Goal: Transaction & Acquisition: Obtain resource

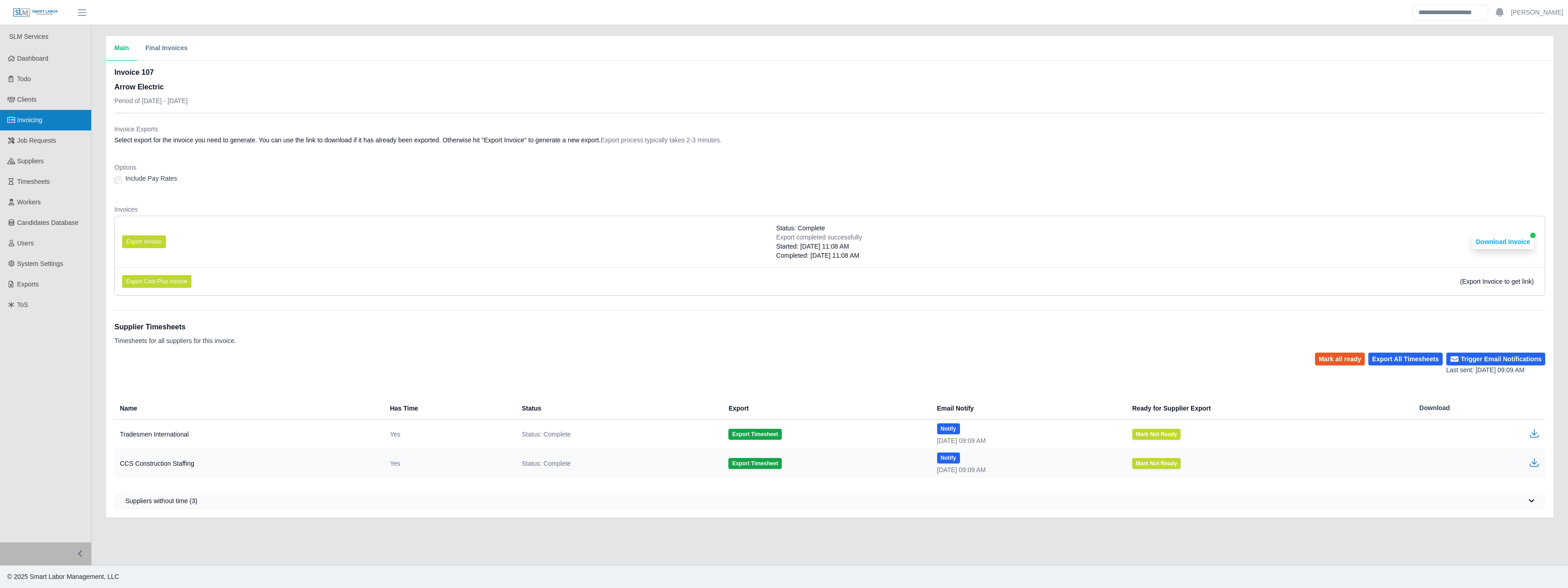
click at [34, 122] on span "Invoicing" at bounding box center [30, 120] width 25 height 8
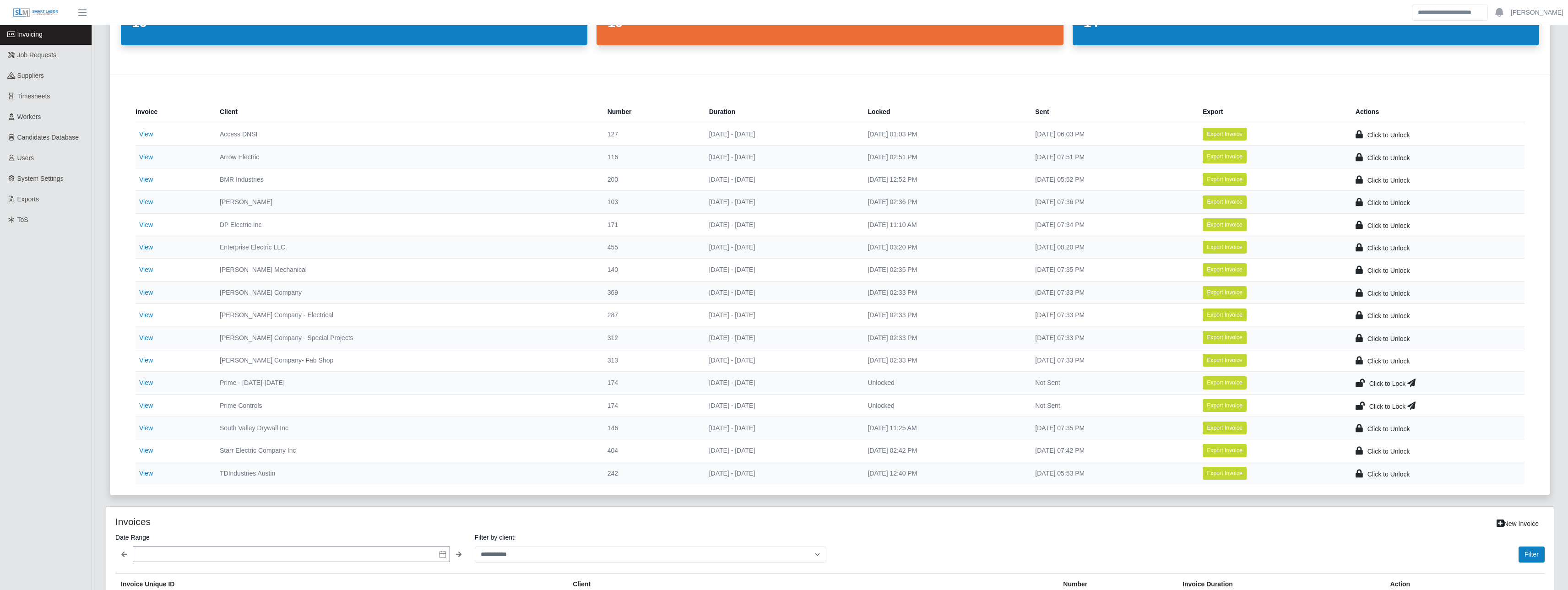
scroll to position [107, 0]
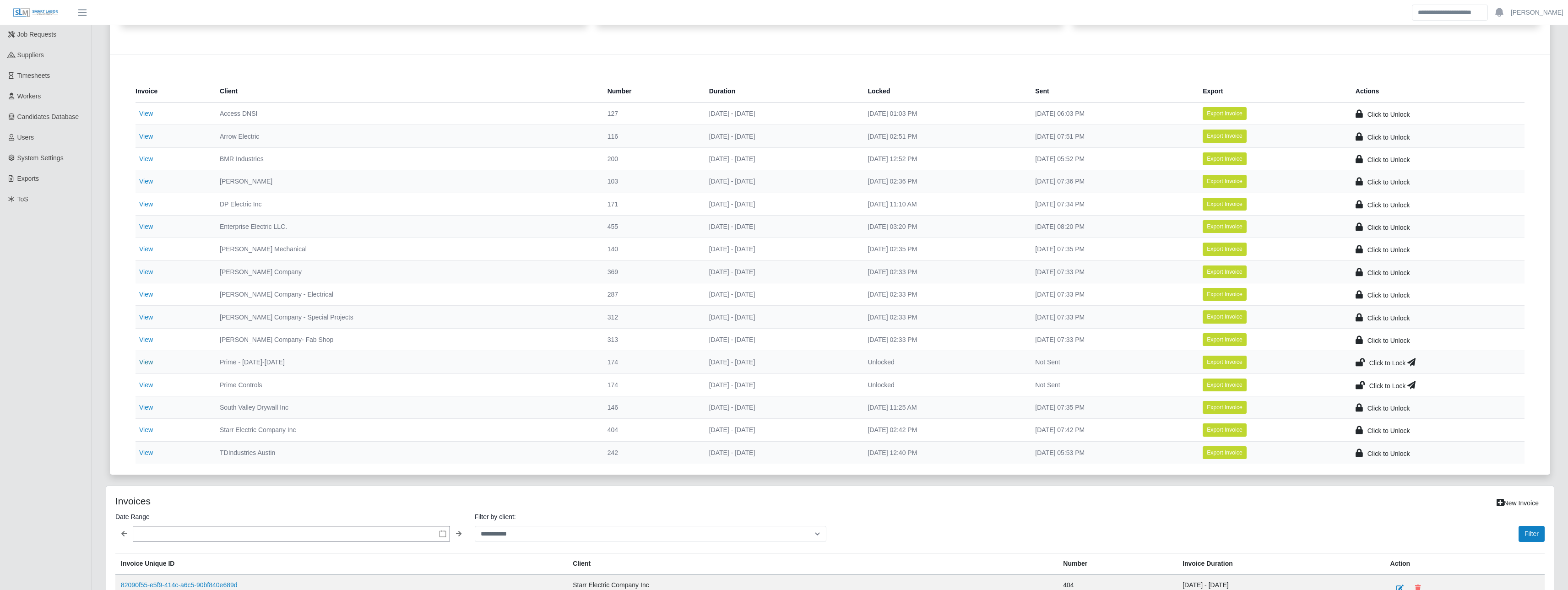
click at [148, 362] on link "View" at bounding box center [146, 362] width 14 height 8
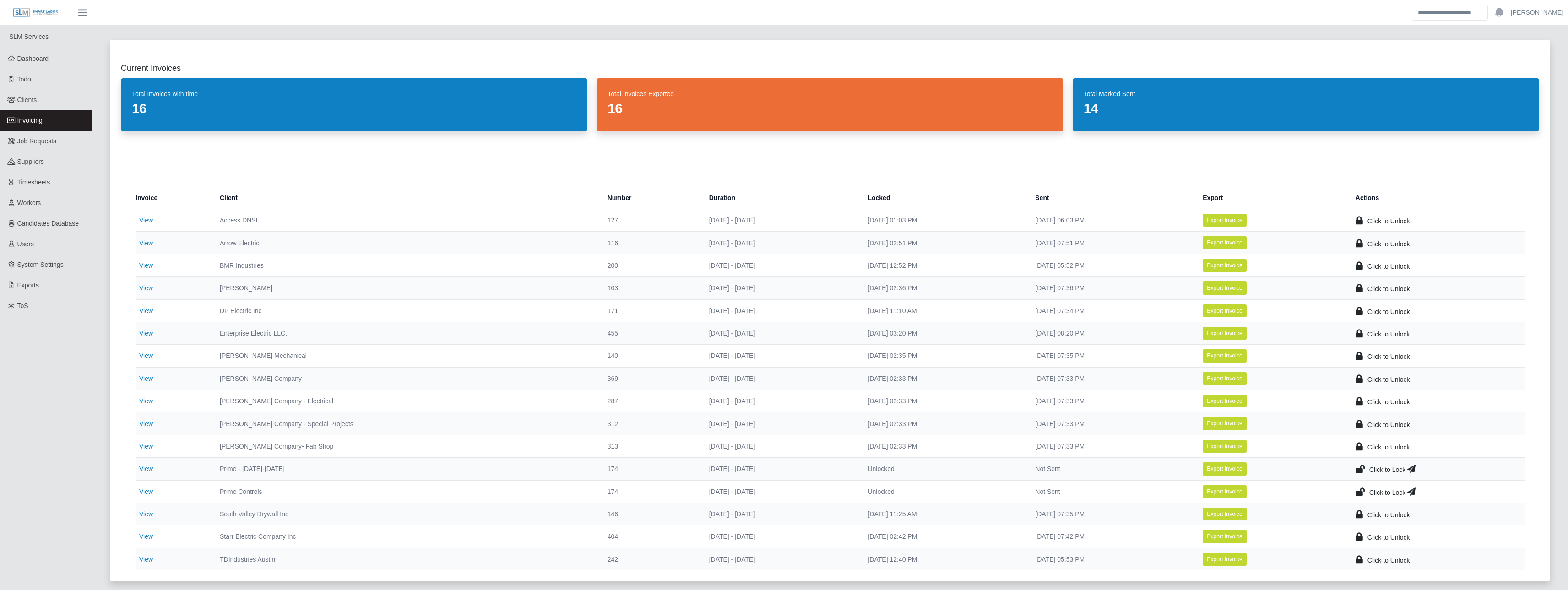
scroll to position [107, 0]
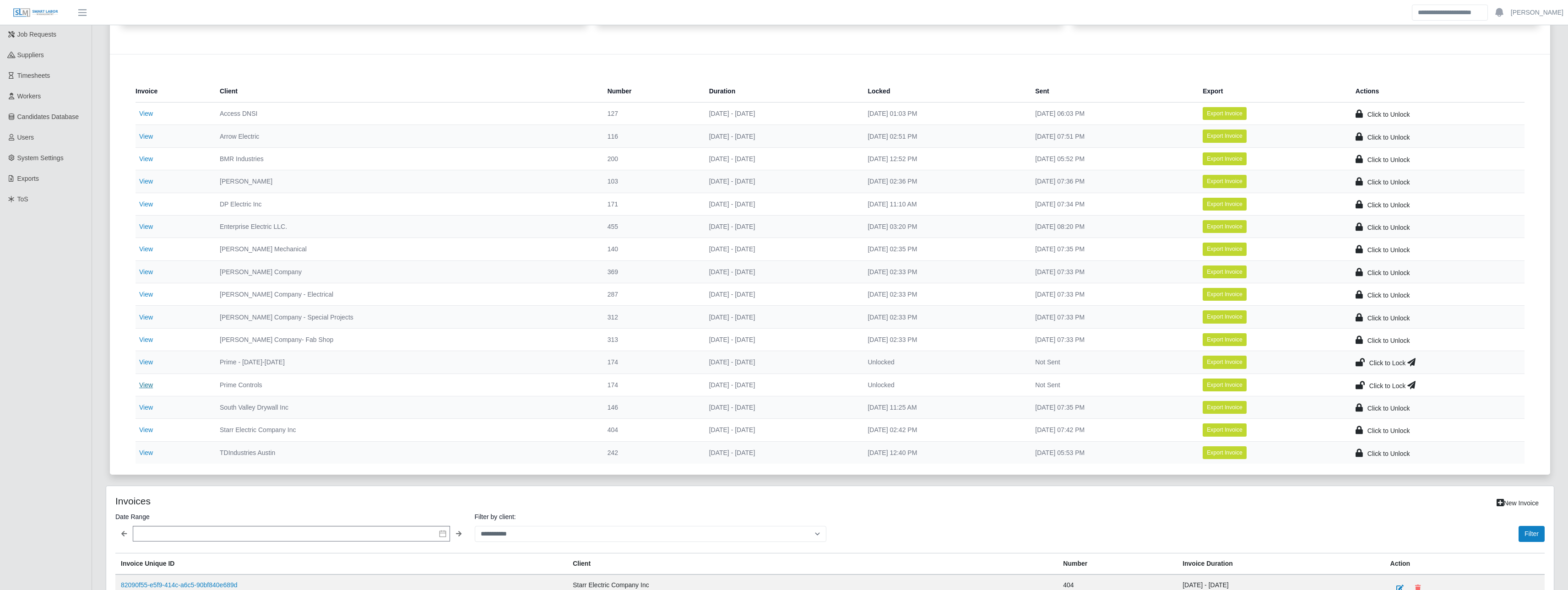
click at [148, 385] on link "View" at bounding box center [146, 385] width 14 height 8
click at [145, 360] on link "View" at bounding box center [146, 362] width 14 height 8
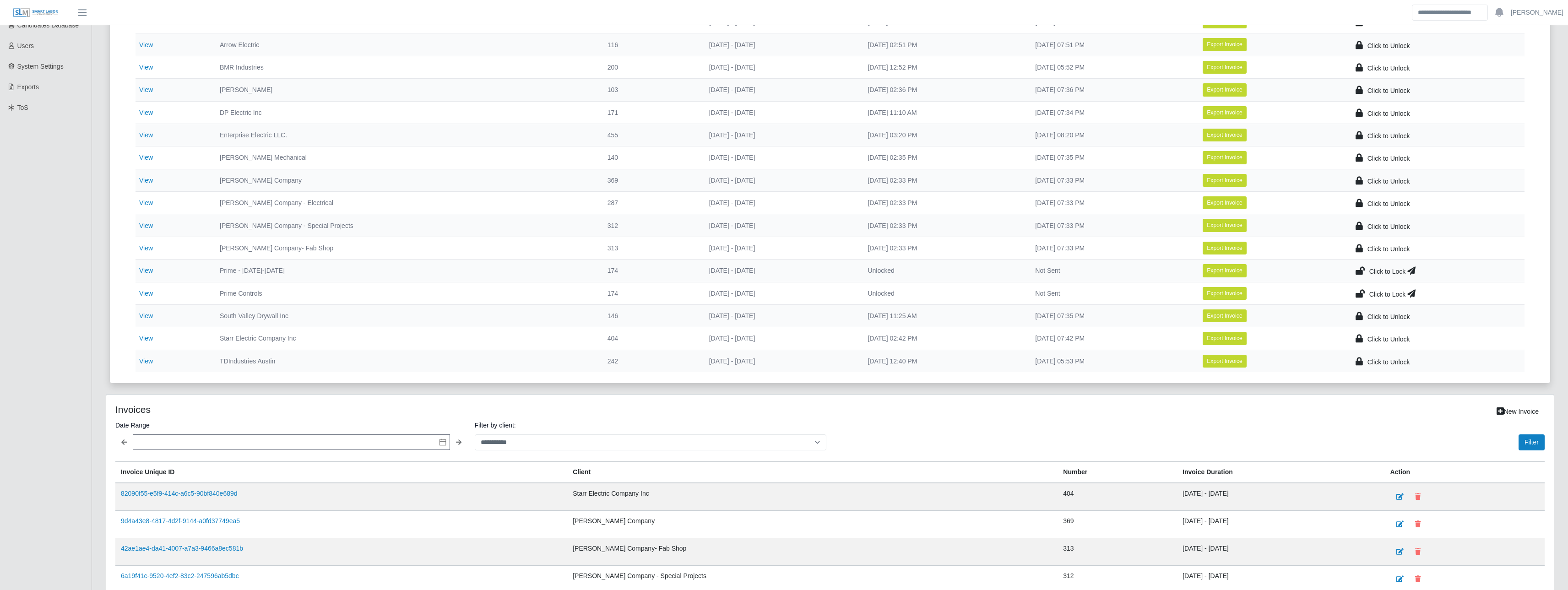
scroll to position [213, 0]
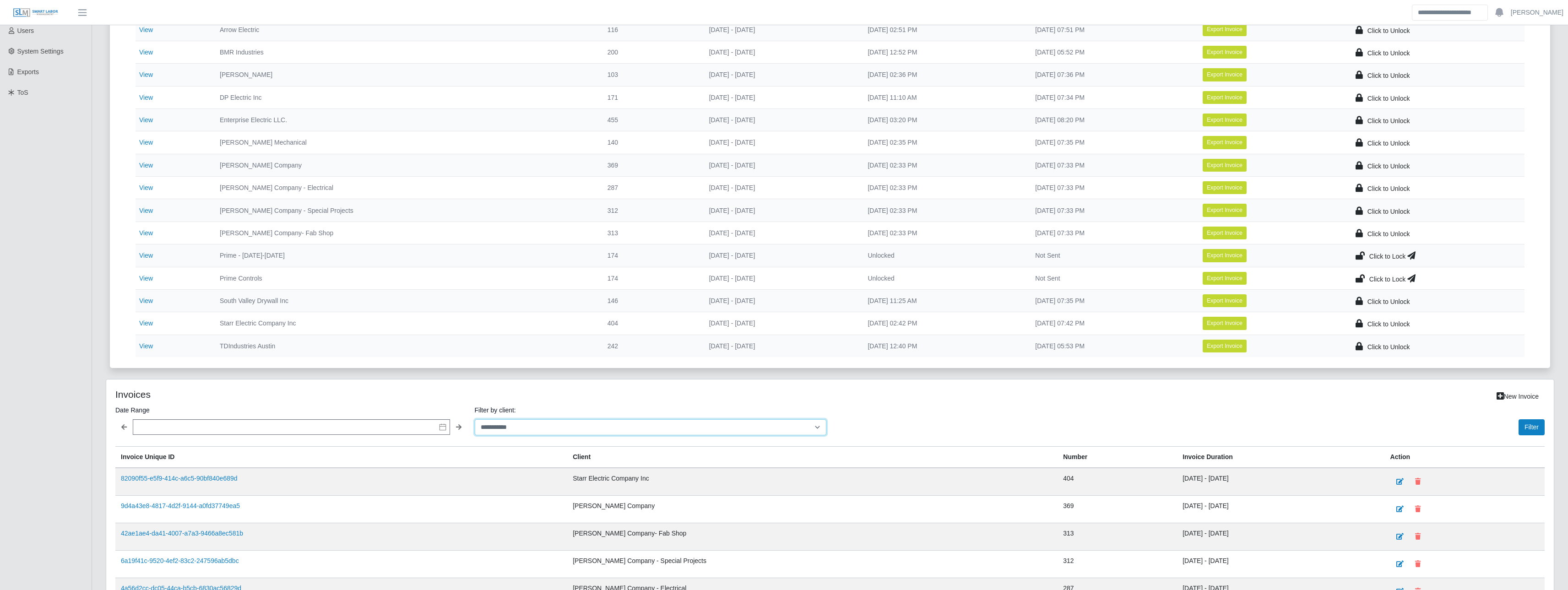
click at [728, 425] on select "**********" at bounding box center [651, 427] width 352 height 16
select select "**********"
click at [475, 419] on select "**********" at bounding box center [651, 427] width 352 height 16
click at [1515, 425] on div "Filter" at bounding box center [1189, 420] width 711 height 30
click at [1527, 426] on button "Filter" at bounding box center [1532, 427] width 26 height 16
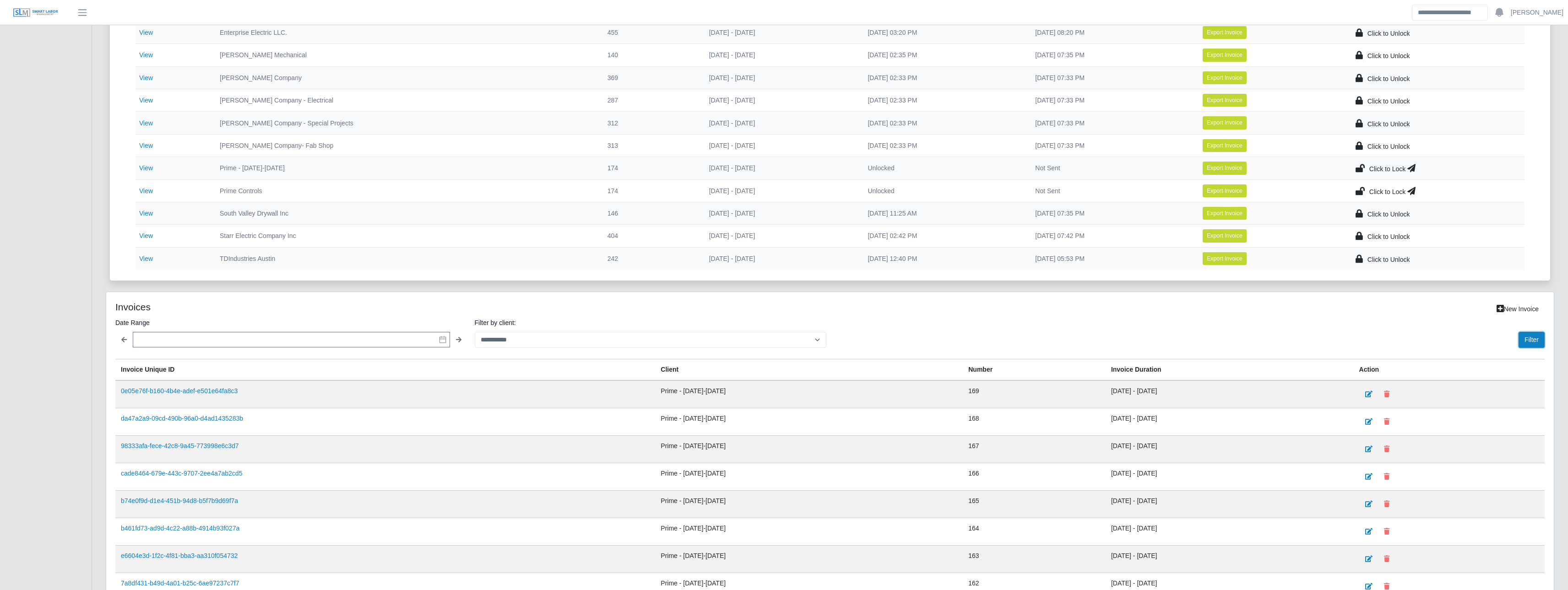
scroll to position [320, 0]
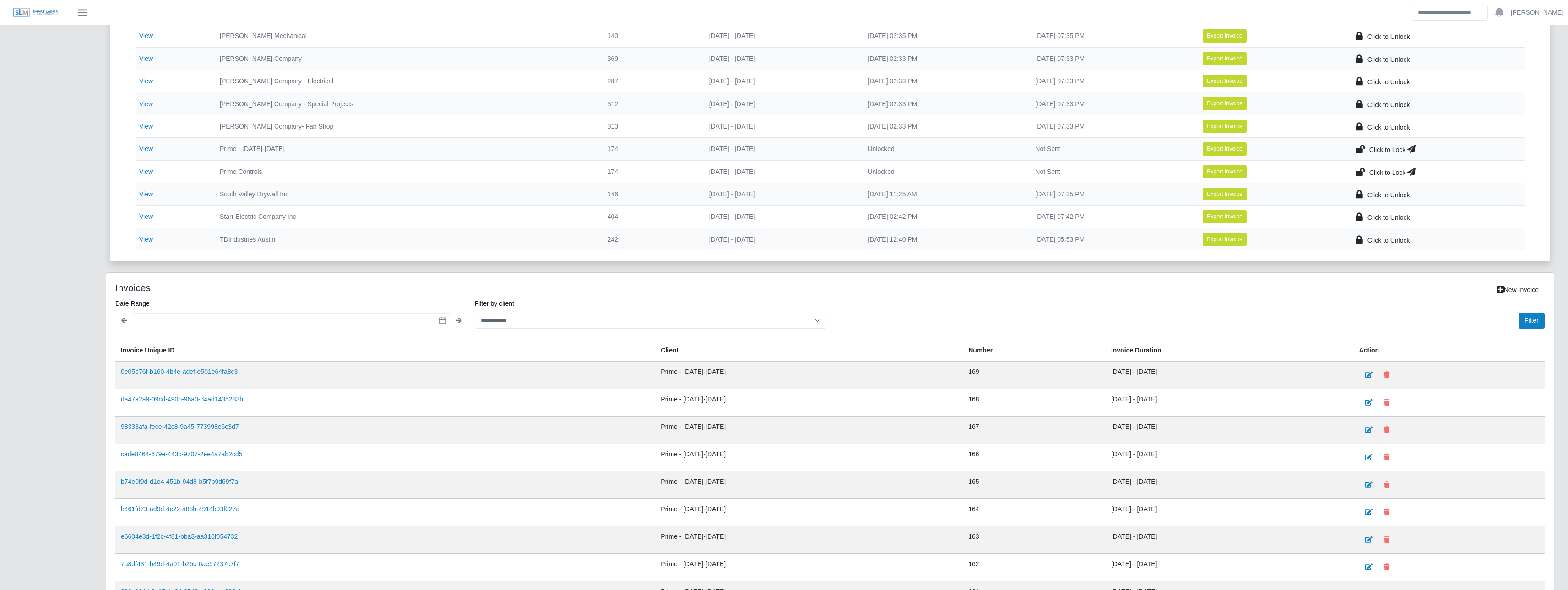
drag, startPoint x: 1063, startPoint y: 403, endPoint x: 1138, endPoint y: 398, distance: 75.2
click at [1138, 398] on td "03/24/2024 - 08/03/2024" at bounding box center [1230, 403] width 248 height 28
drag, startPoint x: 1138, startPoint y: 398, endPoint x: 1064, endPoint y: 372, distance: 78.4
click at [1106, 372] on td "08/04/2024 - 11/02/2024" at bounding box center [1230, 375] width 248 height 28
drag, startPoint x: 1063, startPoint y: 373, endPoint x: 1132, endPoint y: 378, distance: 69.2
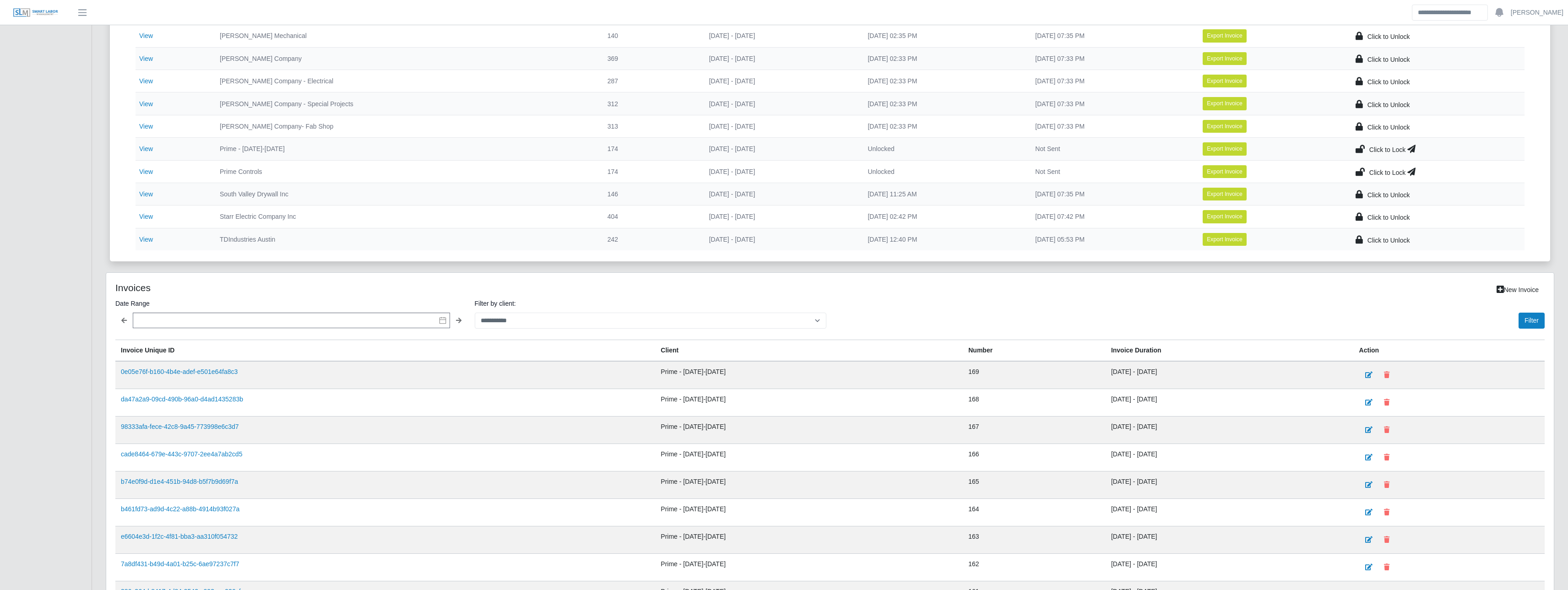
click at [1132, 378] on td "08/04/2024 - 11/02/2024" at bounding box center [1230, 375] width 248 height 28
drag, startPoint x: 1132, startPoint y: 378, endPoint x: 1080, endPoint y: 408, distance: 60.0
click at [1106, 408] on td "03/24/2024 - 08/03/2024" at bounding box center [1230, 403] width 248 height 28
click at [207, 368] on link "0e05e76f-b160-4b4e-adef-e501e64fa8c3" at bounding box center [179, 372] width 117 height 8
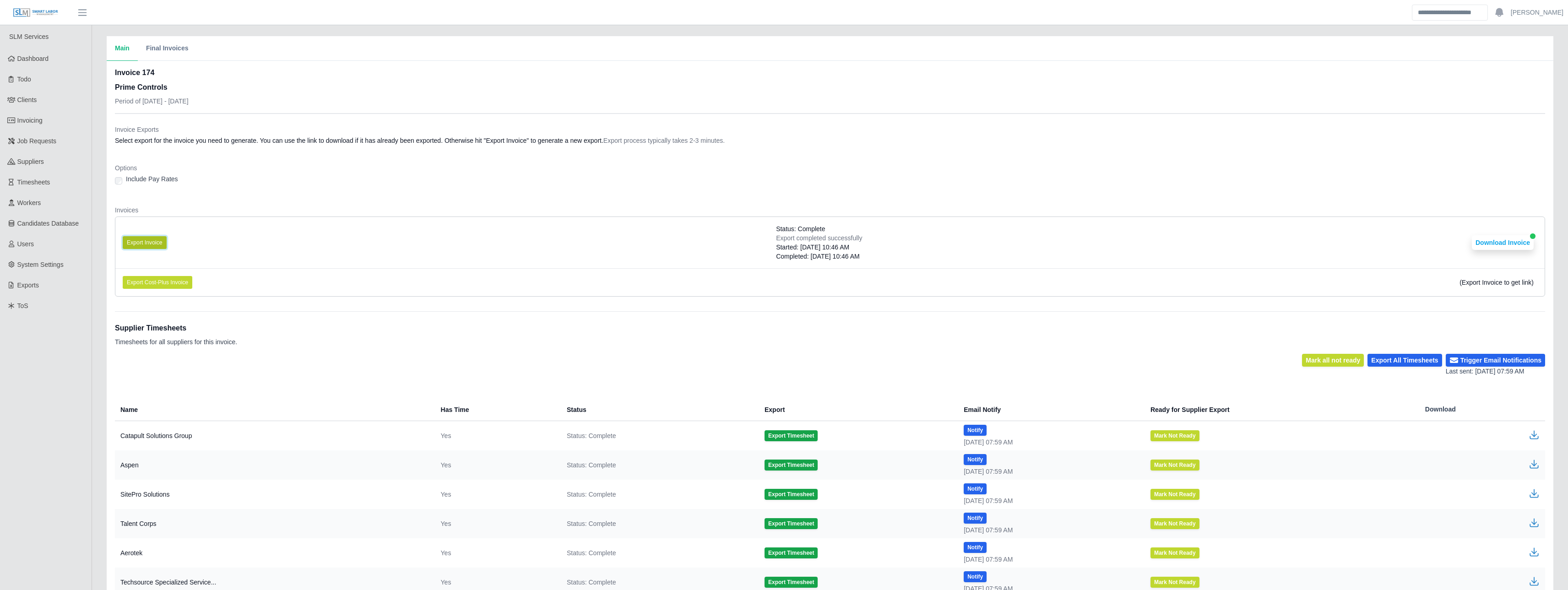
click at [150, 244] on button "Export Invoice" at bounding box center [145, 243] width 44 height 13
click at [687, 209] on dt "Invoices" at bounding box center [830, 210] width 1431 height 9
click at [1517, 236] on button "Download Invoice" at bounding box center [1503, 242] width 62 height 14
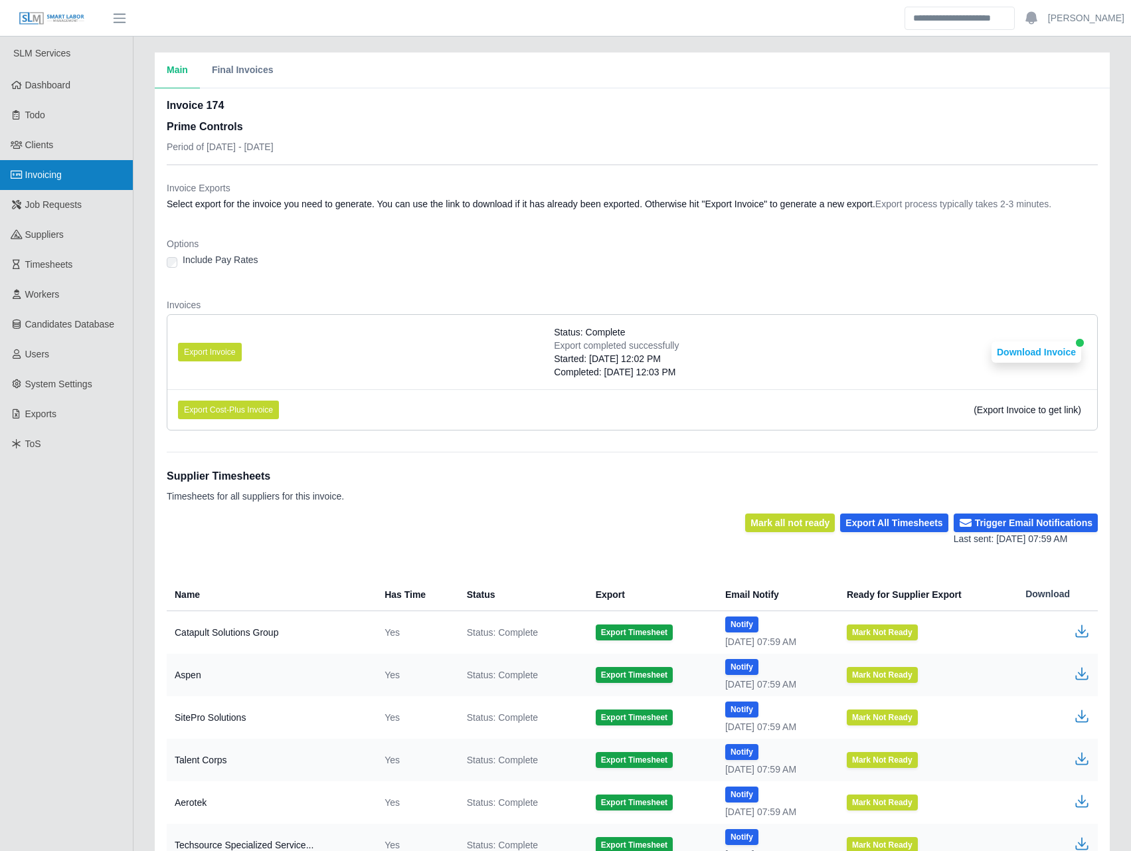
click at [68, 179] on link "Invoicing" at bounding box center [66, 175] width 133 height 30
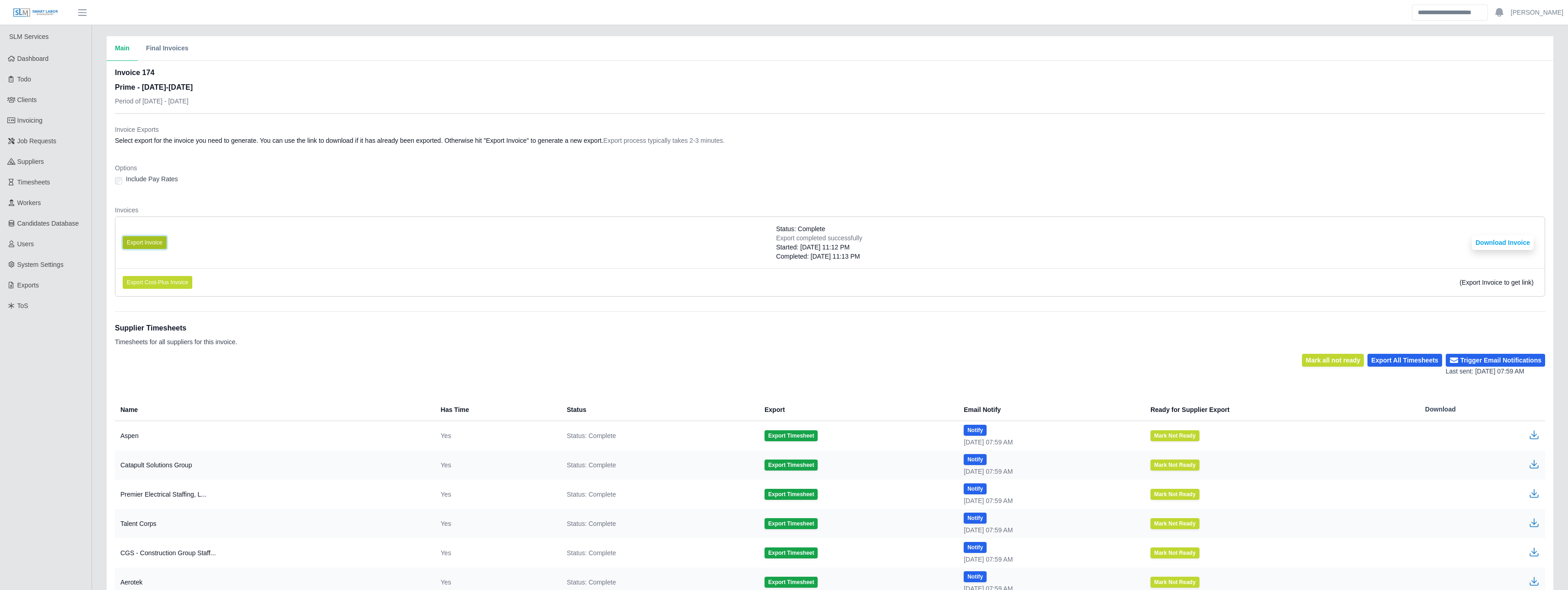
click at [148, 241] on button "Export Invoice" at bounding box center [145, 243] width 44 height 13
click at [1506, 235] on button "Download Invoice" at bounding box center [1503, 242] width 62 height 14
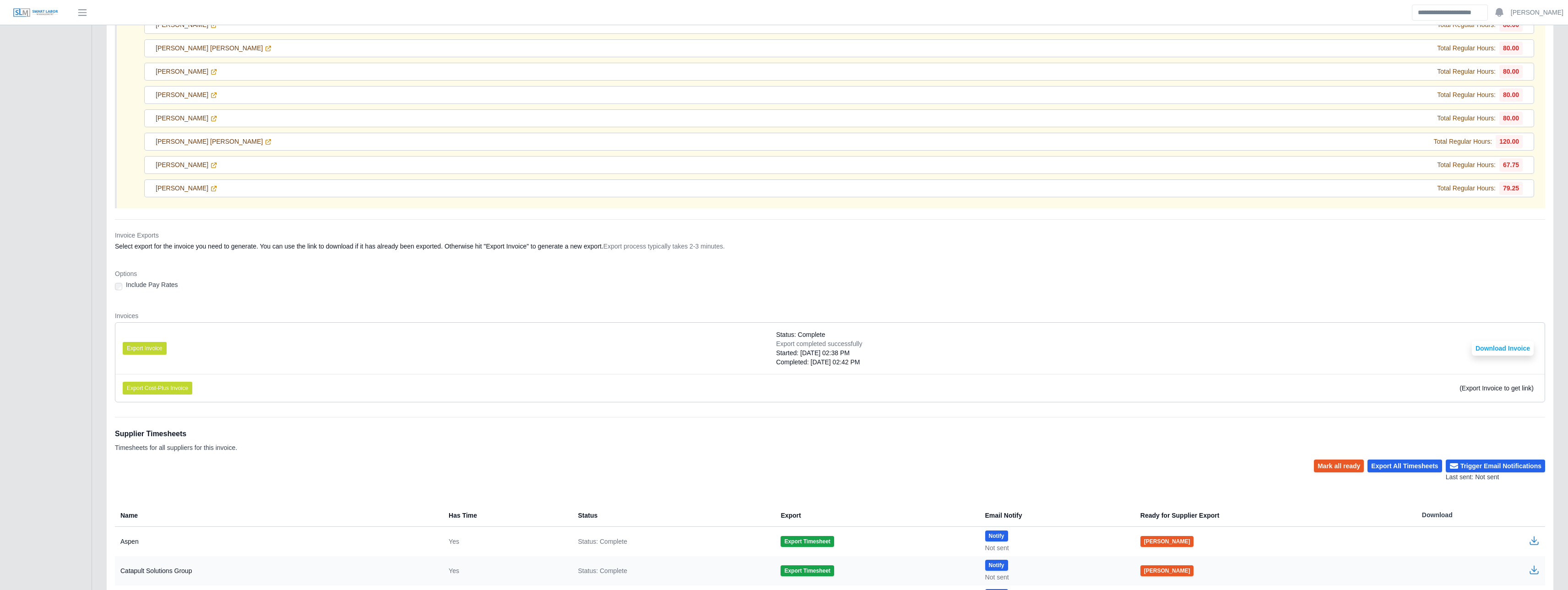
scroll to position [16352, 0]
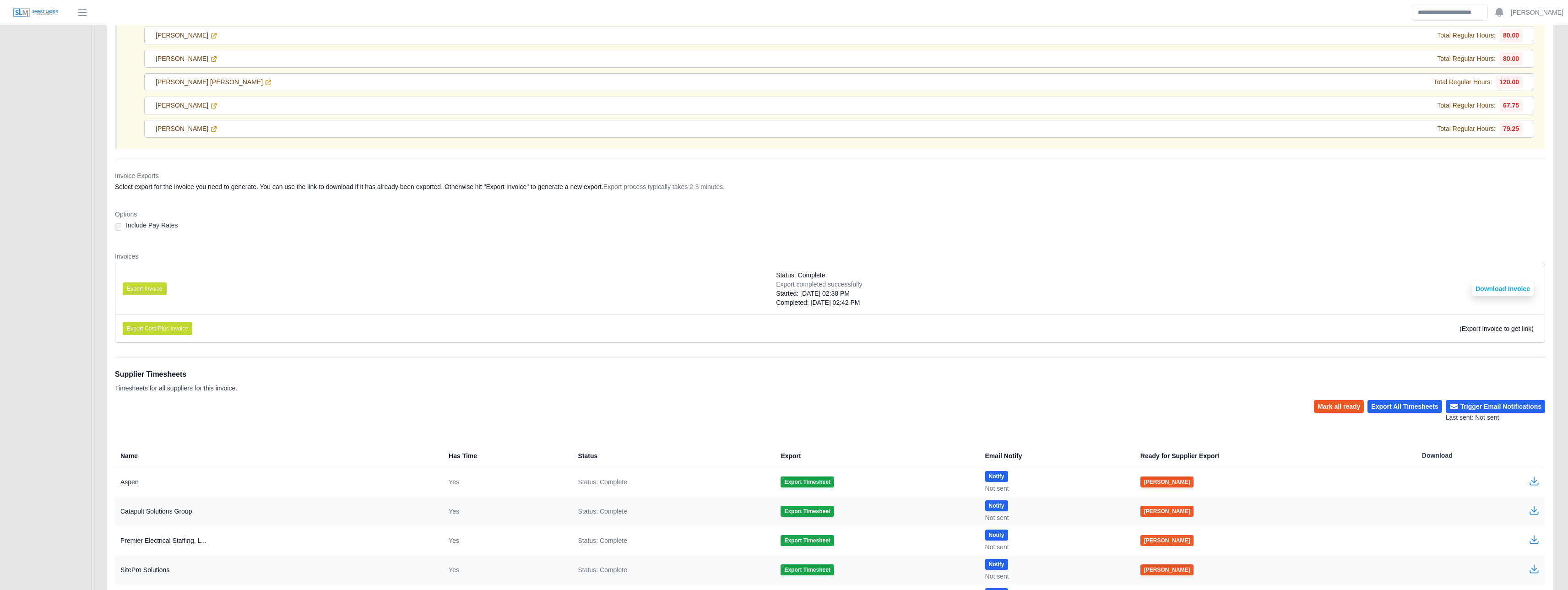
drag, startPoint x: 877, startPoint y: 301, endPoint x: 781, endPoint y: 288, distance: 96.9
click at [781, 288] on li "Export Invoice Status: Complete Export completed successfully Started: 08/28/20…" at bounding box center [830, 289] width 1429 height 51
click at [718, 356] on div "Invoice Exports Select export for the invoice you need to generate. You can use…" at bounding box center [830, 520] width 1431 height 720
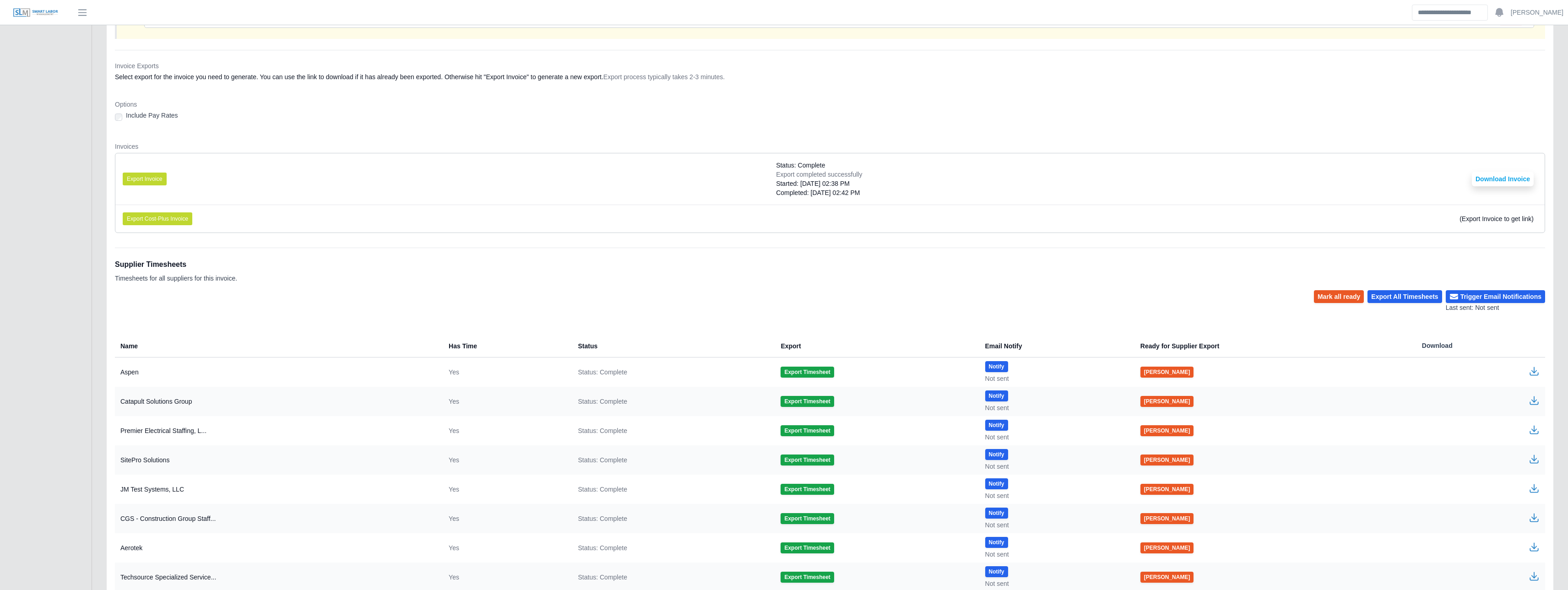
scroll to position [16565, 0]
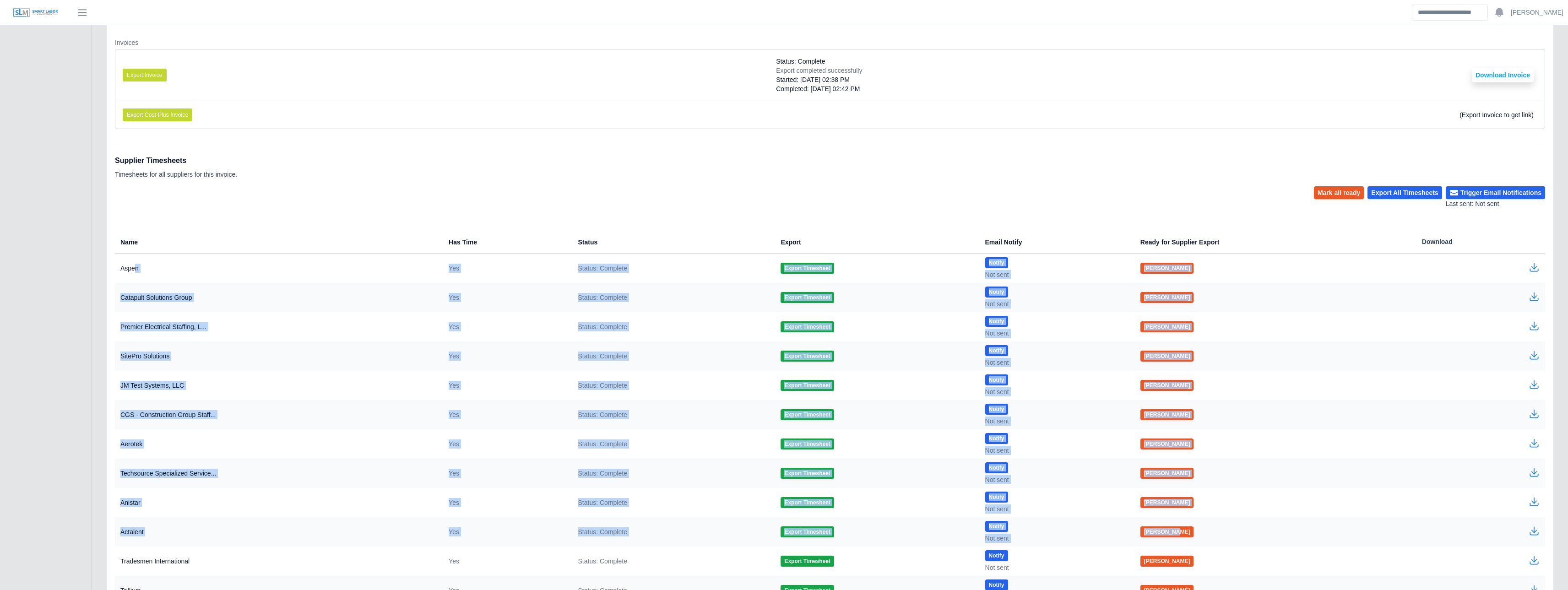
drag, startPoint x: 135, startPoint y: 272, endPoint x: 1309, endPoint y: 536, distance: 1203.3
click at [1309, 536] on tbody "Aspen Yes Status: Complete Export Timesheet Notify Not sent Mark Ready Catapult…" at bounding box center [830, 444] width 1431 height 381
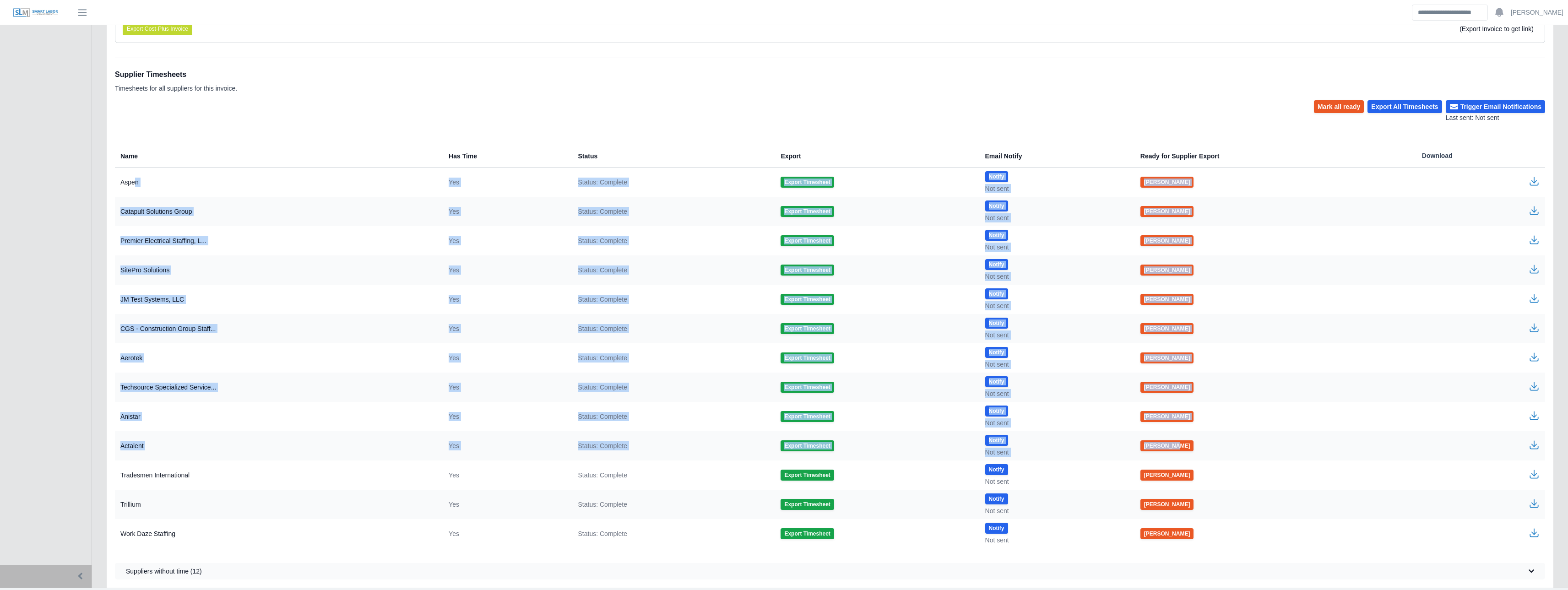
scroll to position [16672, 0]
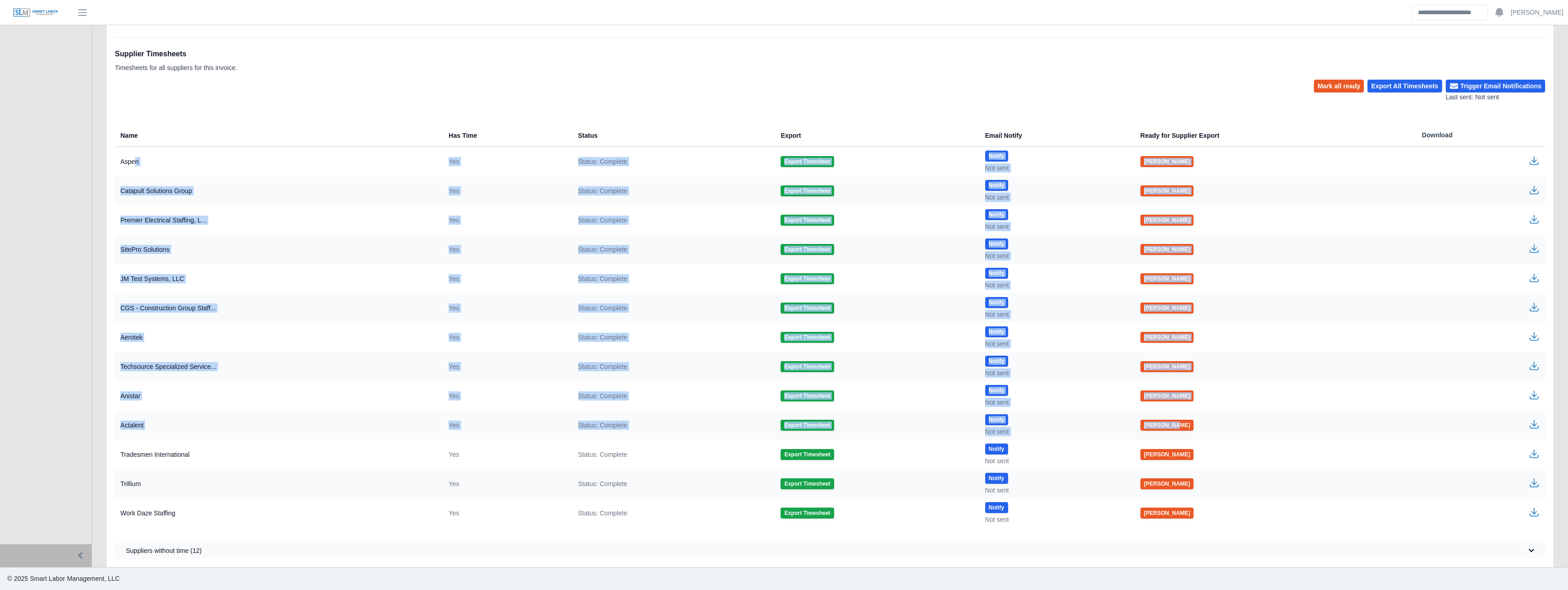
click at [174, 550] on span "Suppliers without time (12)" at bounding box center [164, 550] width 76 height 9
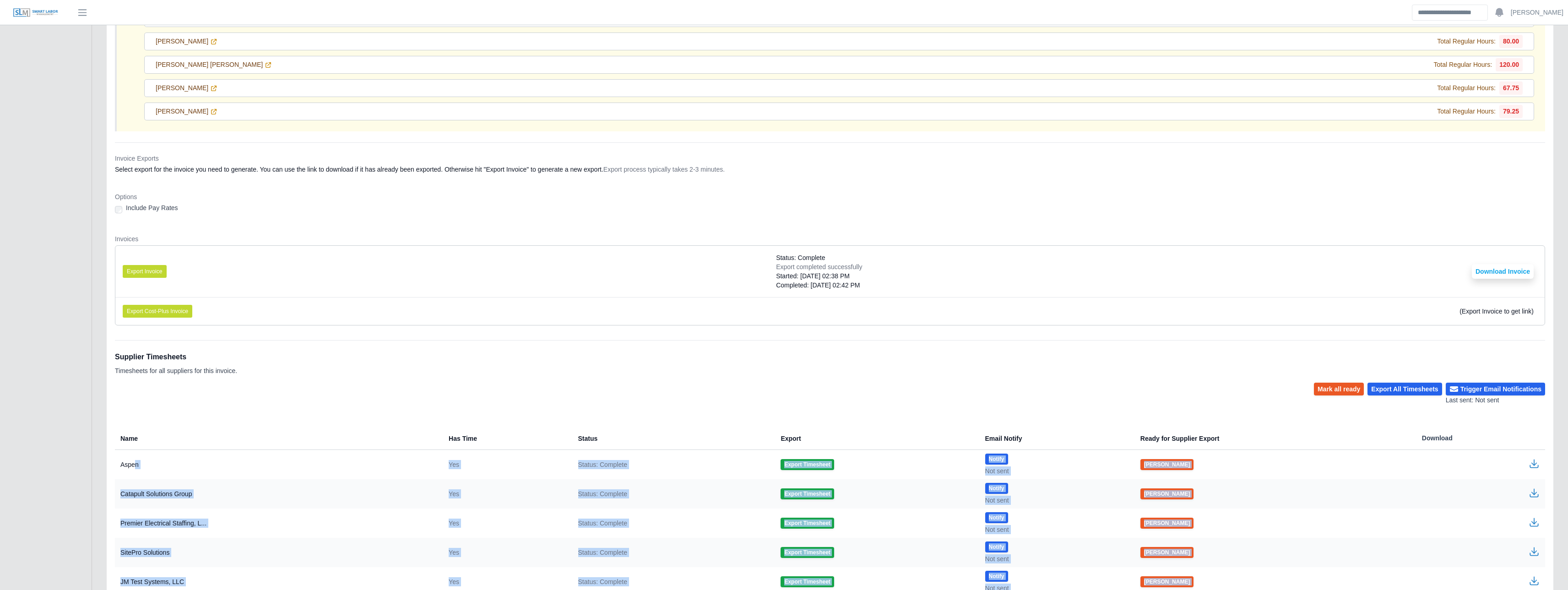
scroll to position [16310, 0]
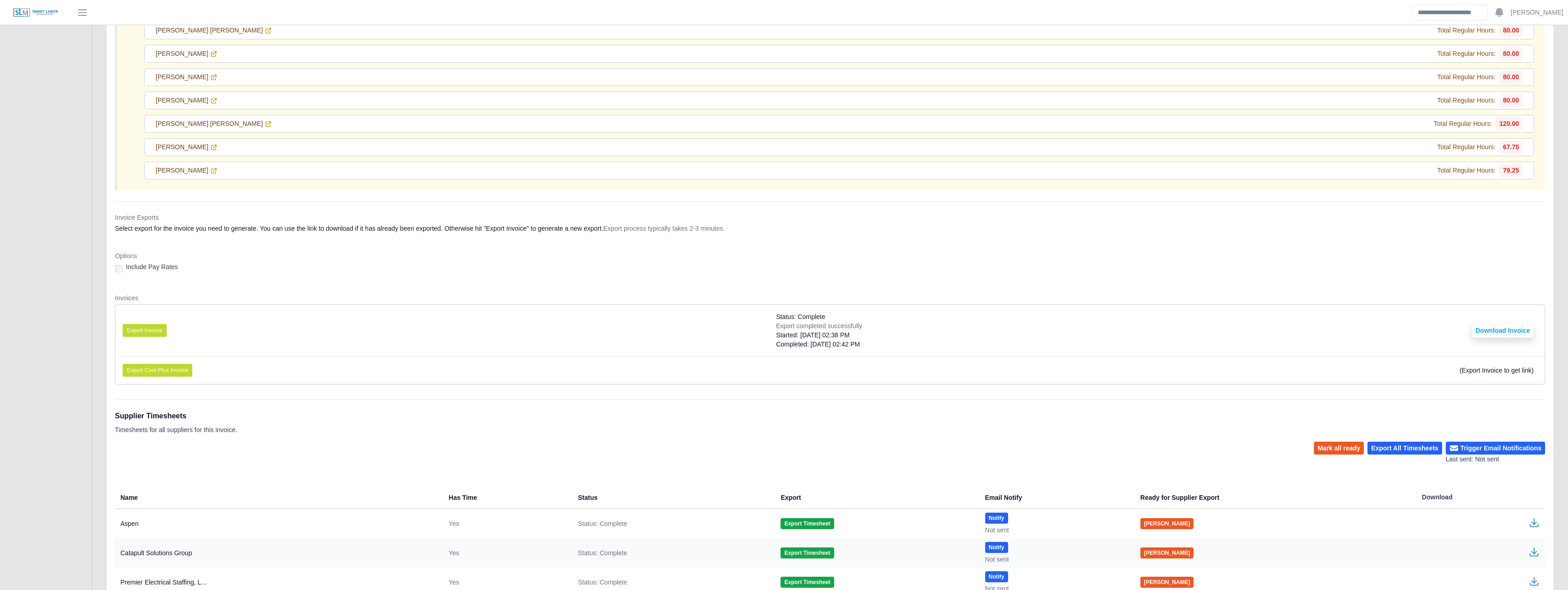
click at [1136, 418] on div "Supplier Timesheets Timesheets for all suppliers for this invoice." at bounding box center [830, 420] width 1431 height 43
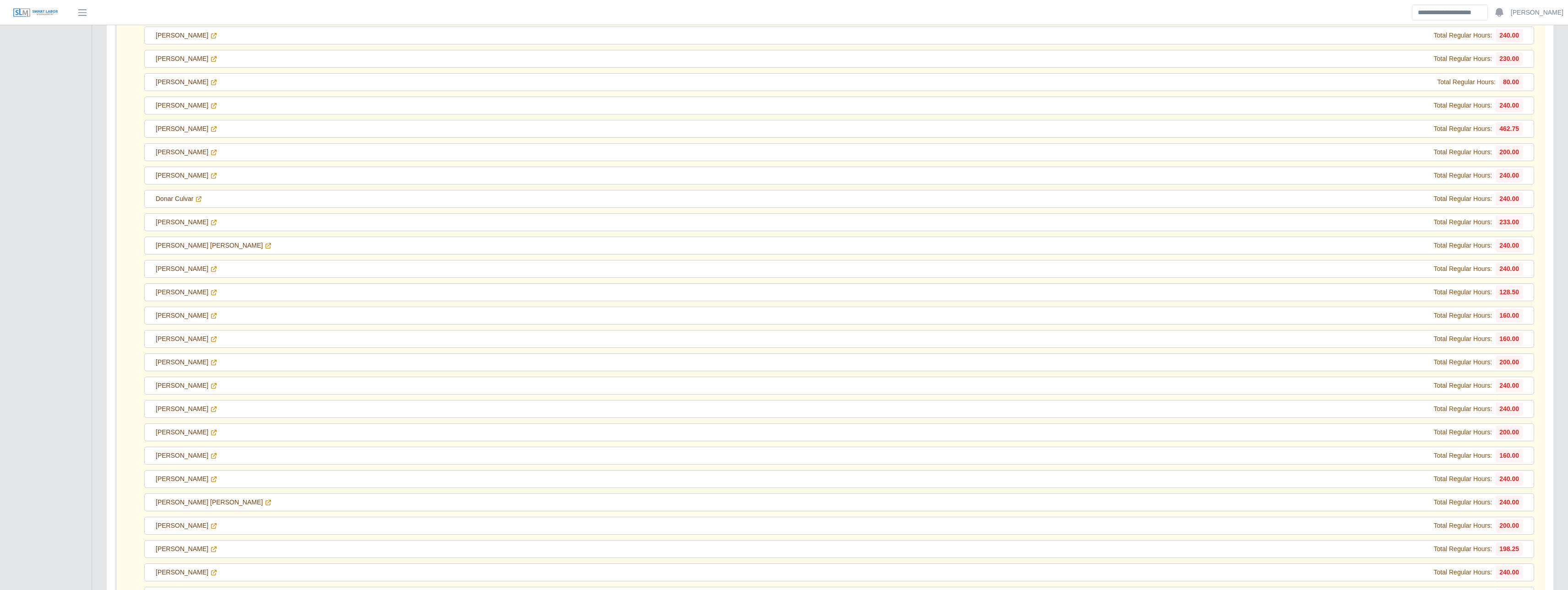
scroll to position [0, 0]
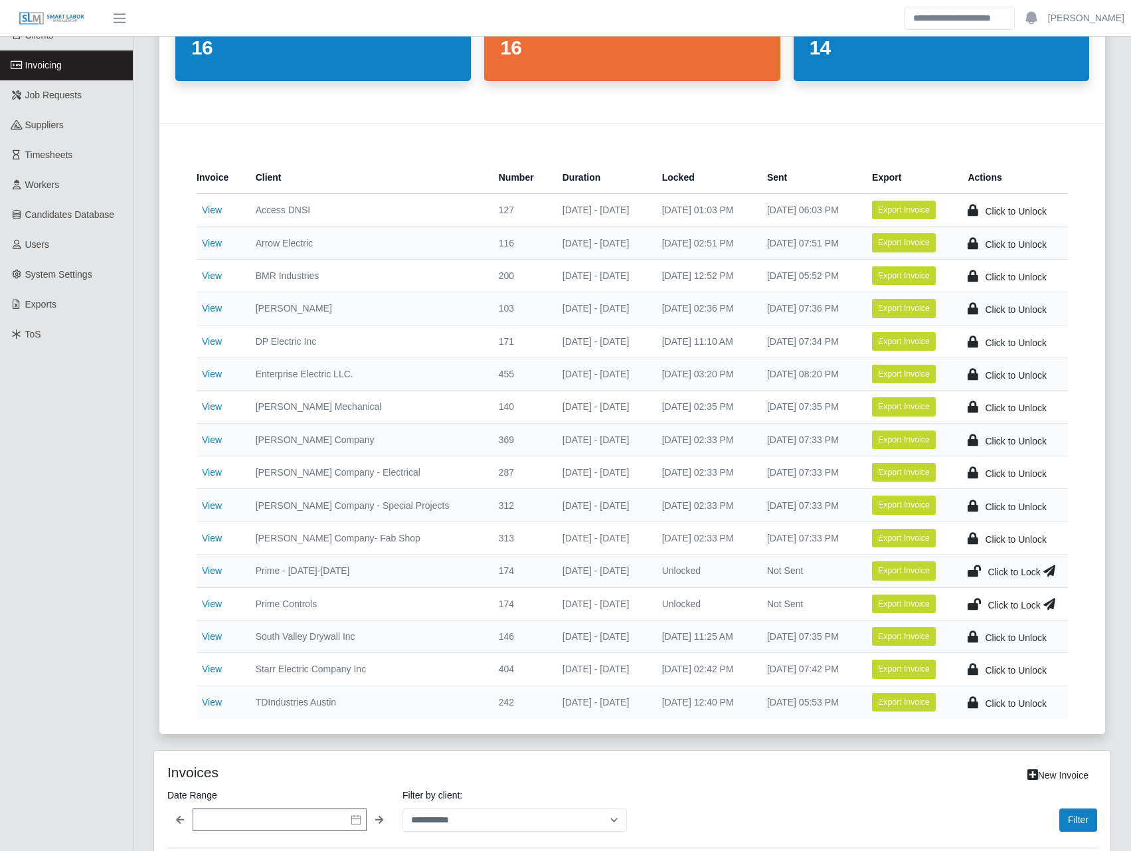
scroll to position [155, 0]
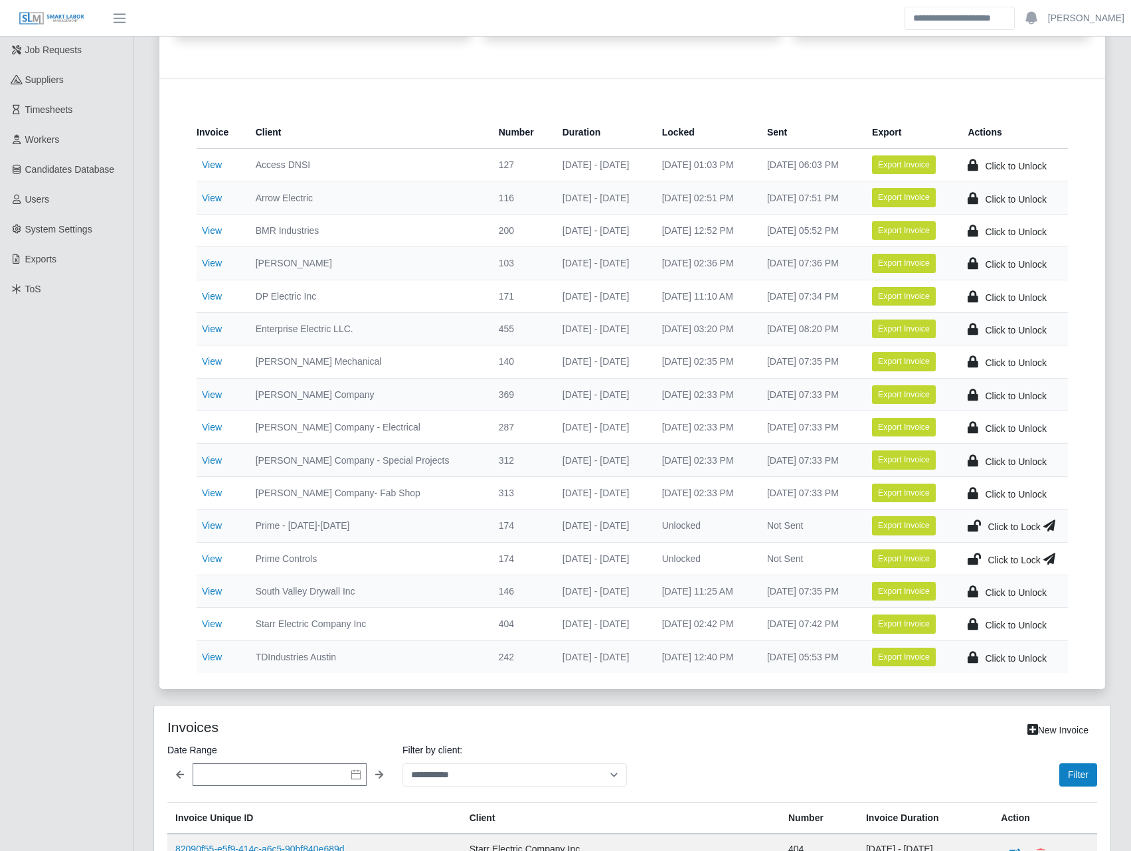
click at [978, 527] on icon at bounding box center [974, 525] width 13 height 19
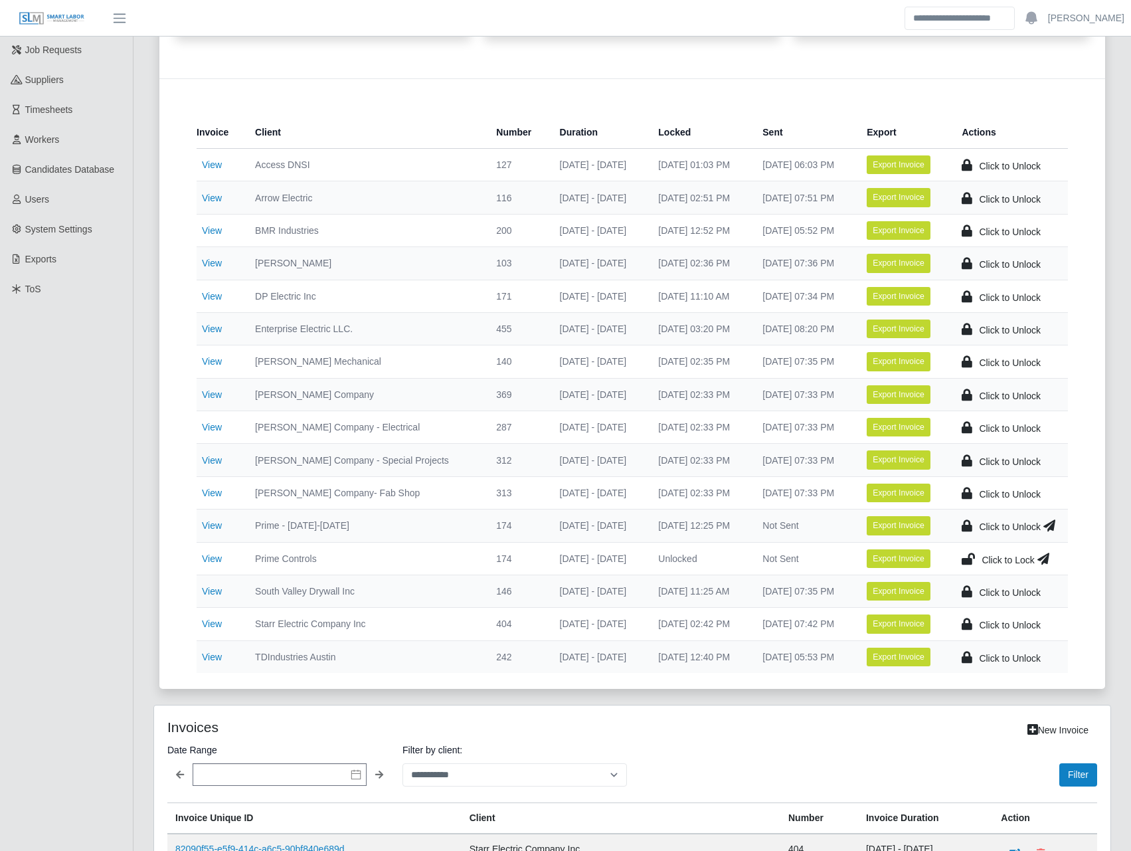
click at [973, 555] on icon at bounding box center [968, 558] width 13 height 19
click at [1051, 525] on icon at bounding box center [1049, 525] width 12 height 19
click at [1049, 557] on icon at bounding box center [1049, 558] width 12 height 19
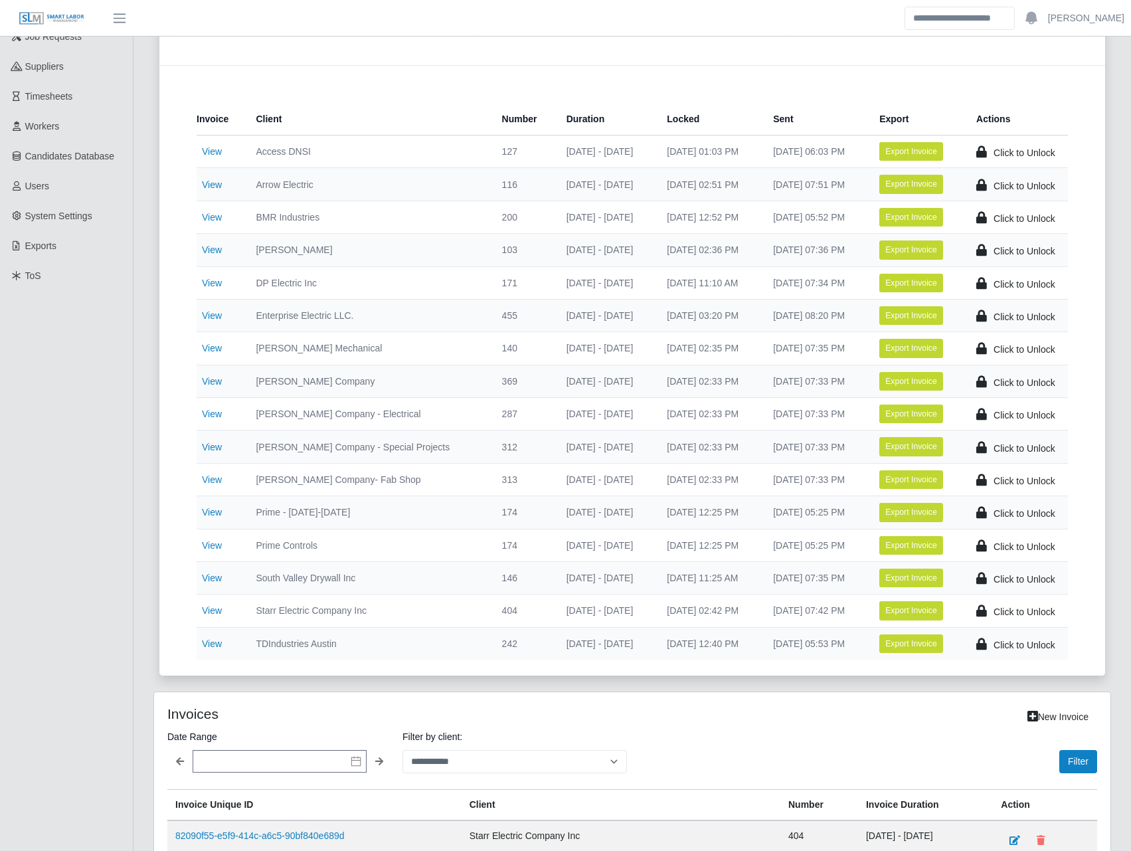
scroll to position [465, 0]
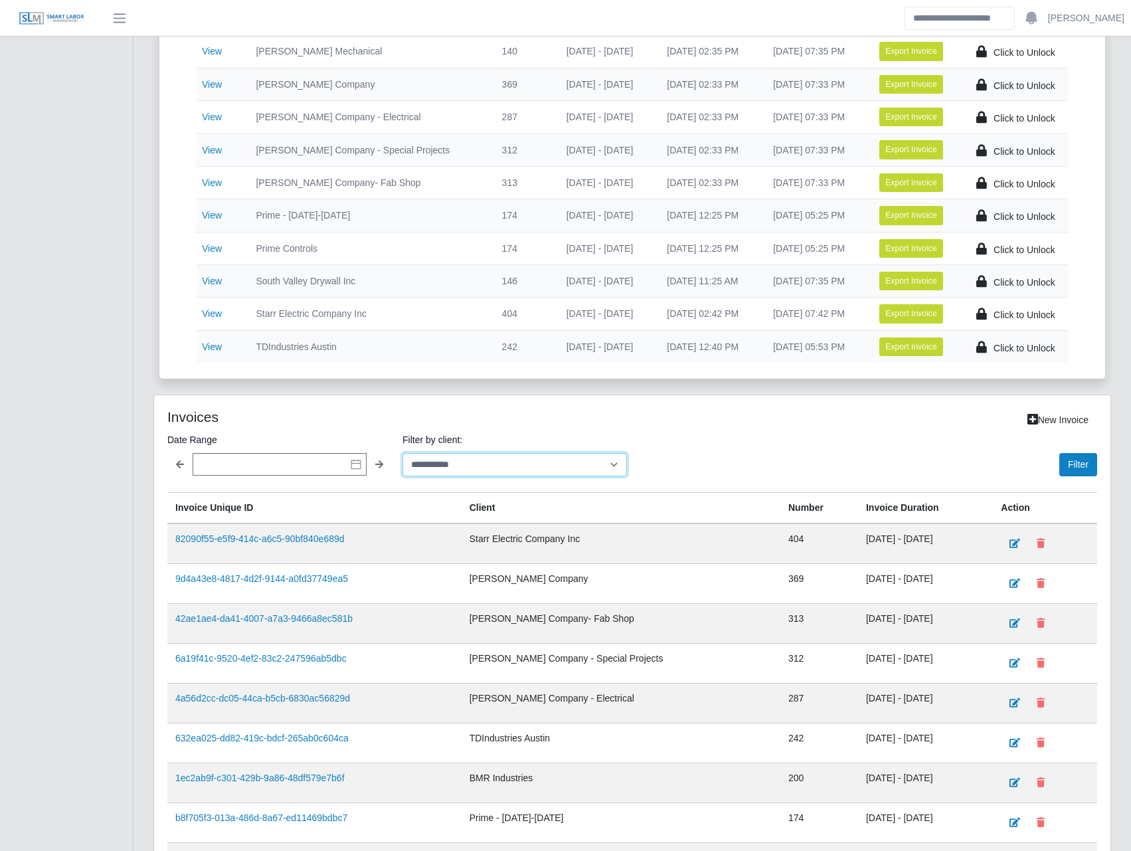
click at [472, 475] on select "**********" at bounding box center [514, 464] width 224 height 23
select select "**********"
click at [402, 453] on select "**********" at bounding box center [514, 464] width 224 height 23
click at [1068, 465] on button "Filter" at bounding box center [1078, 464] width 38 height 23
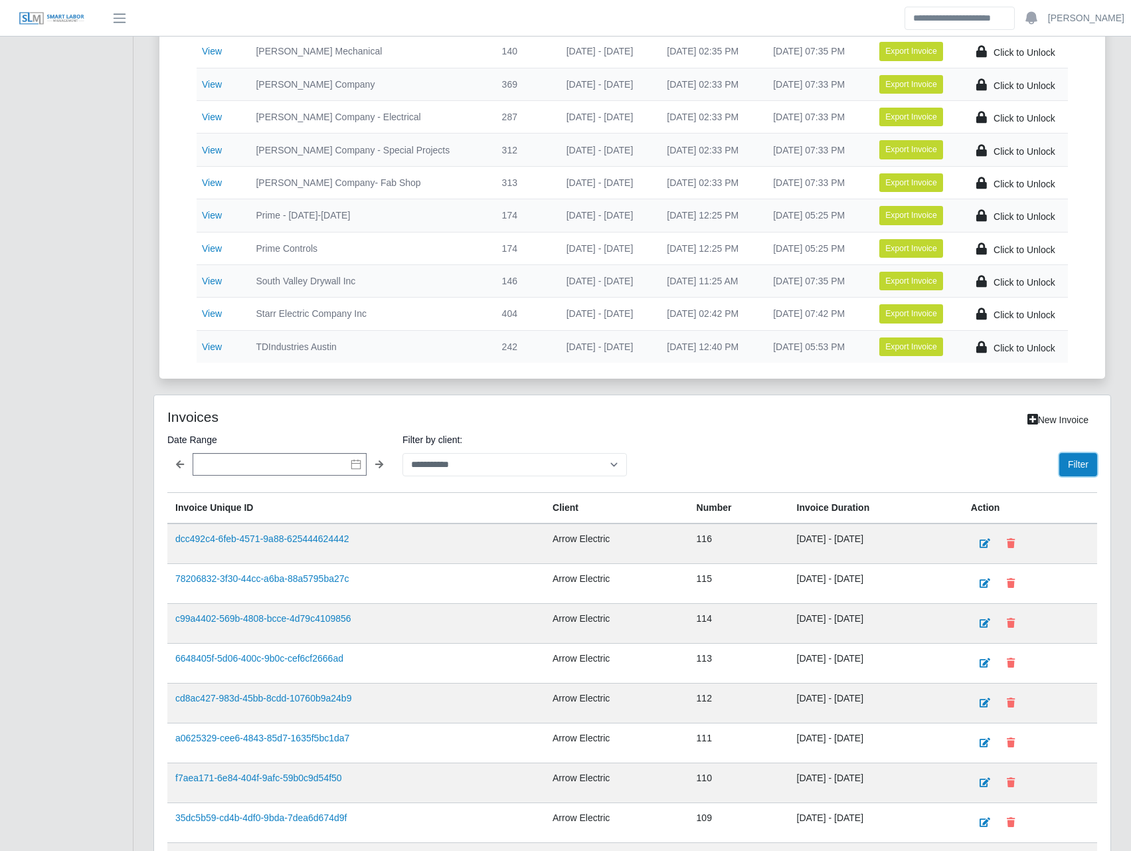
scroll to position [620, 0]
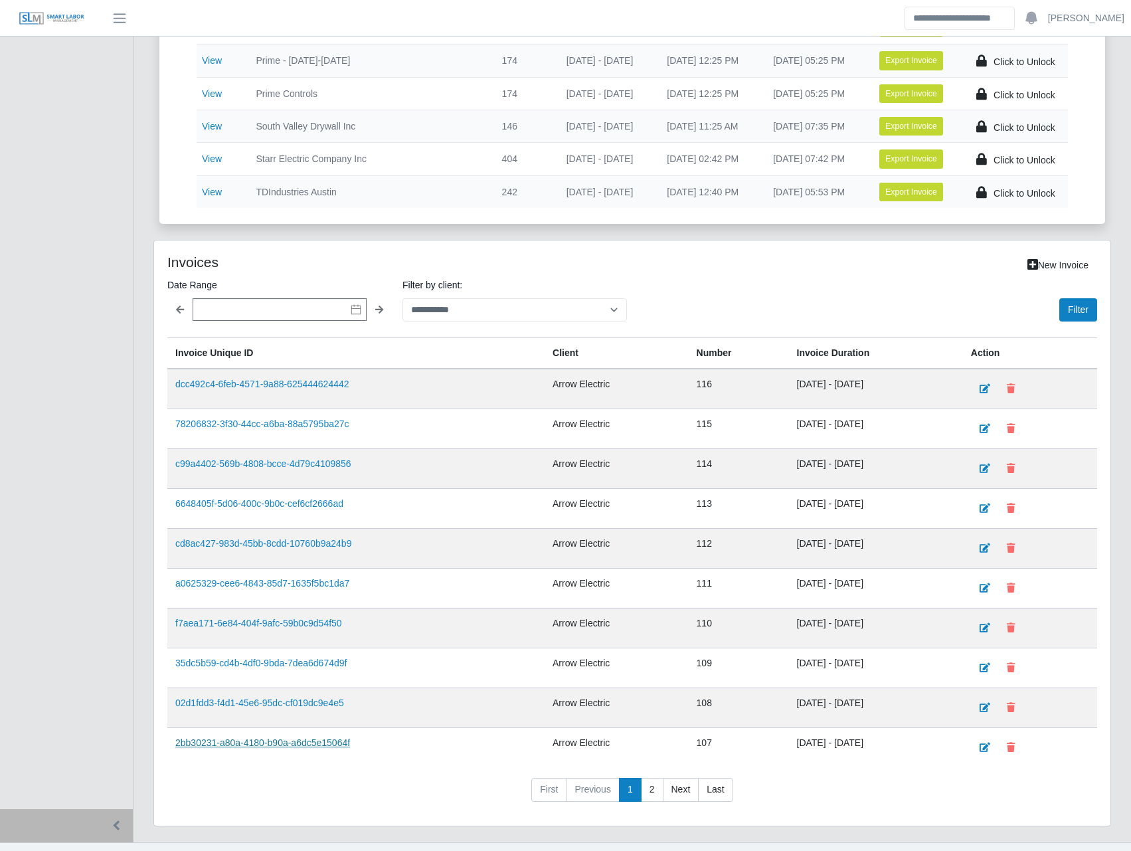
click at [335, 747] on link "2bb30231-a80a-4180-b90a-a6dc5e15064f" at bounding box center [262, 742] width 175 height 11
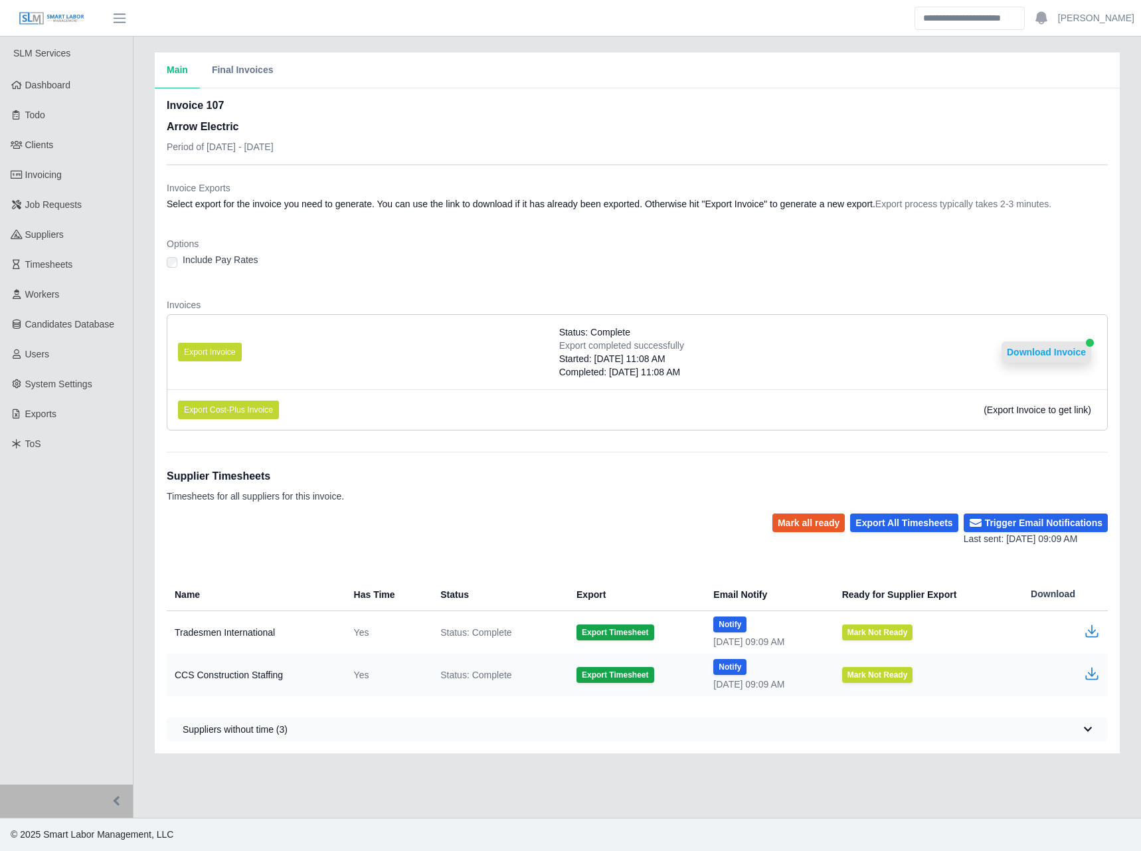
click at [1039, 349] on button "Download Invoice" at bounding box center [1046, 351] width 90 height 21
